Goal: Find specific page/section: Find specific page/section

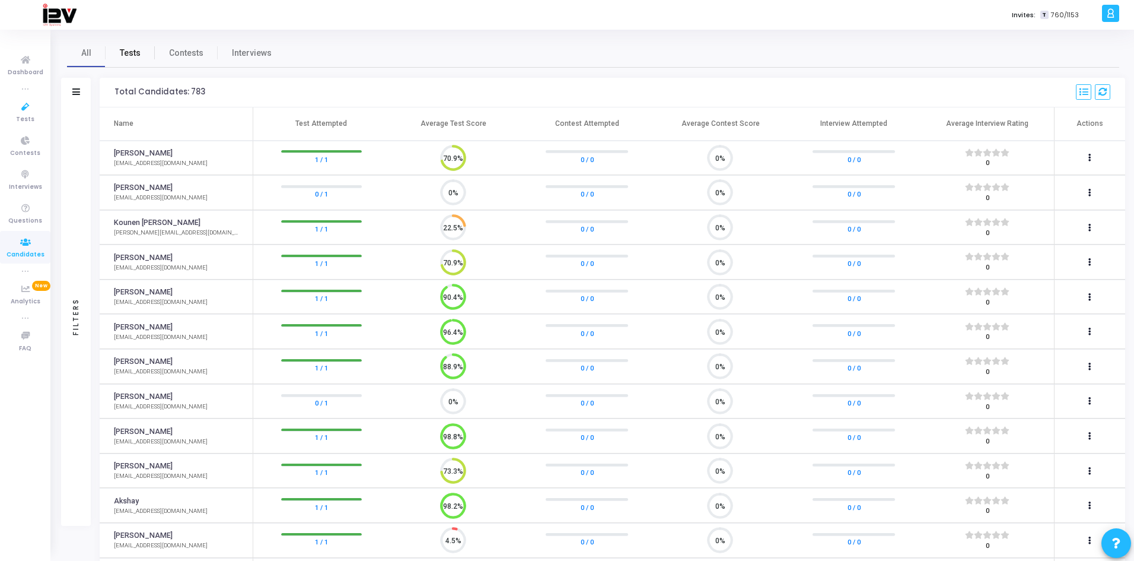
click at [137, 47] on span "Tests" at bounding box center [130, 53] width 21 height 12
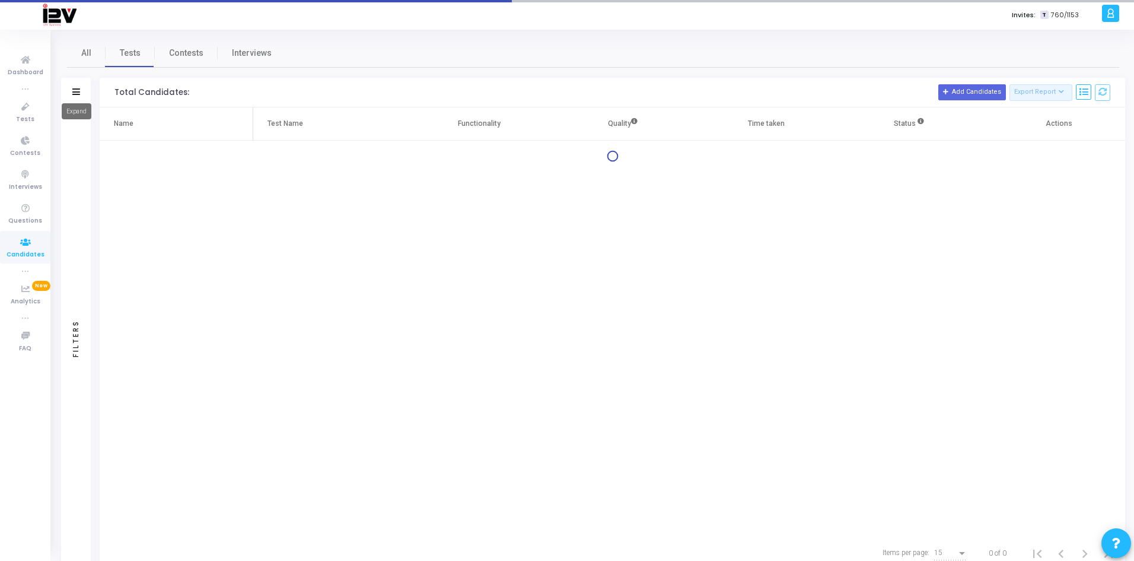
click at [74, 94] on icon at bounding box center [76, 91] width 8 height 7
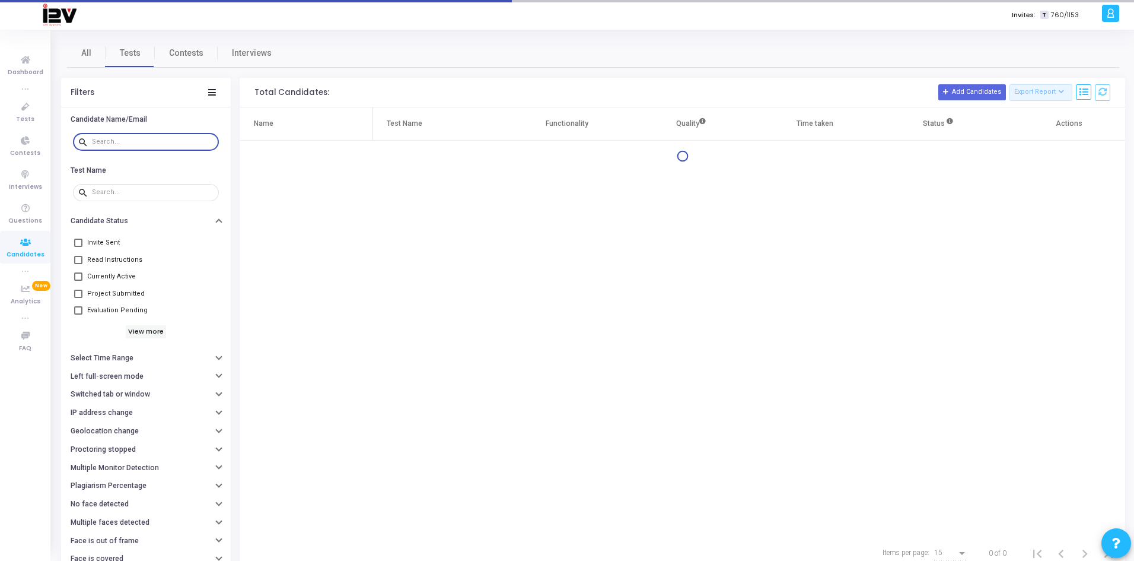
click at [116, 138] on input "text" at bounding box center [153, 141] width 122 height 7
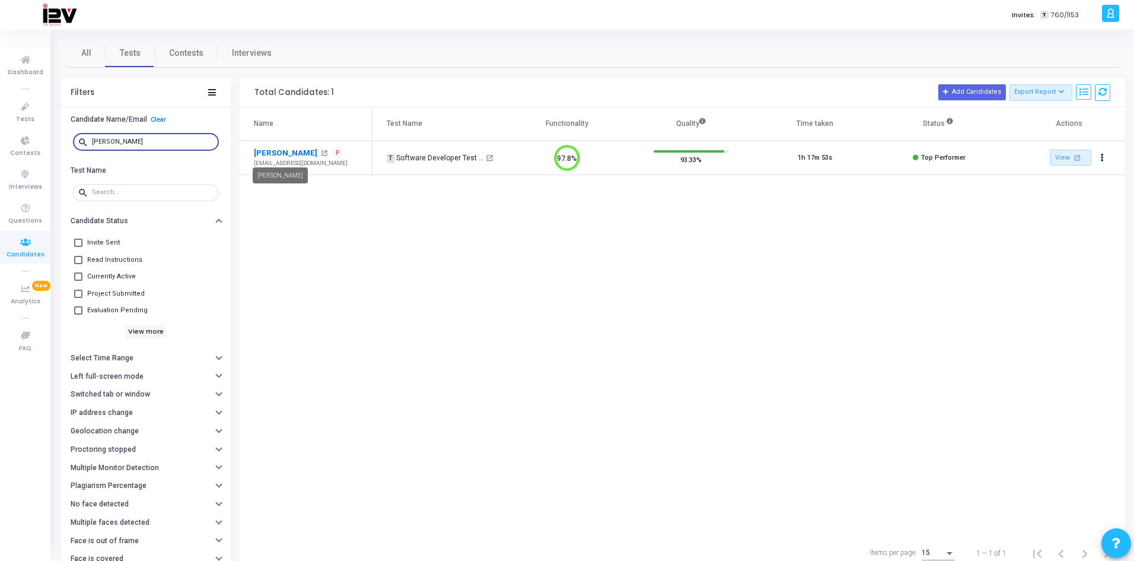
type input "[PERSON_NAME]"
click at [268, 151] on link "[PERSON_NAME]" at bounding box center [285, 153] width 63 height 12
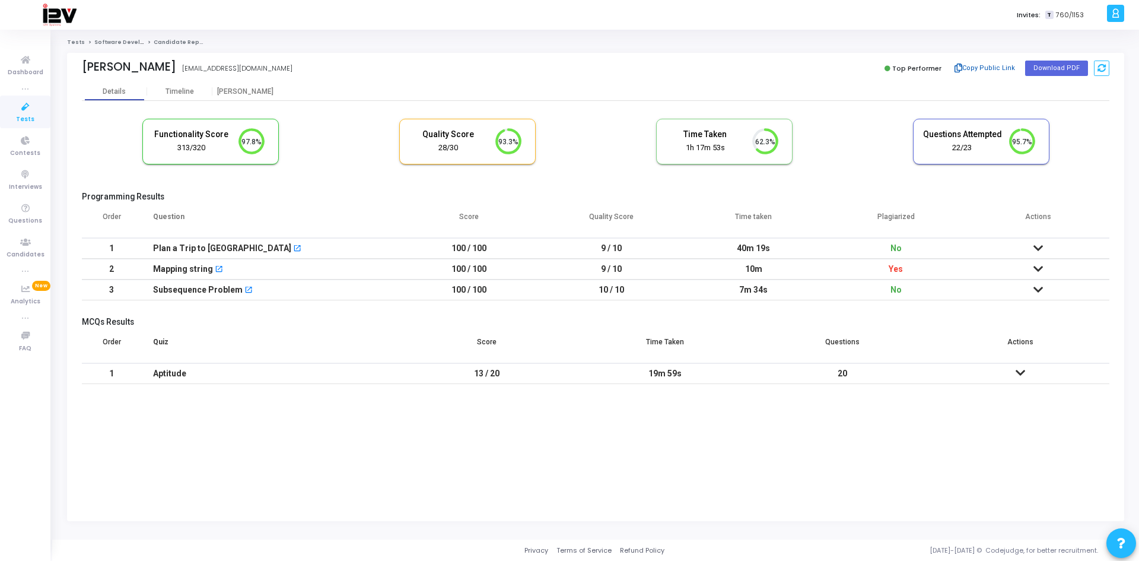
click at [989, 65] on button "Copy Public Link" at bounding box center [985, 68] width 68 height 18
